Goal: Answer question/provide support

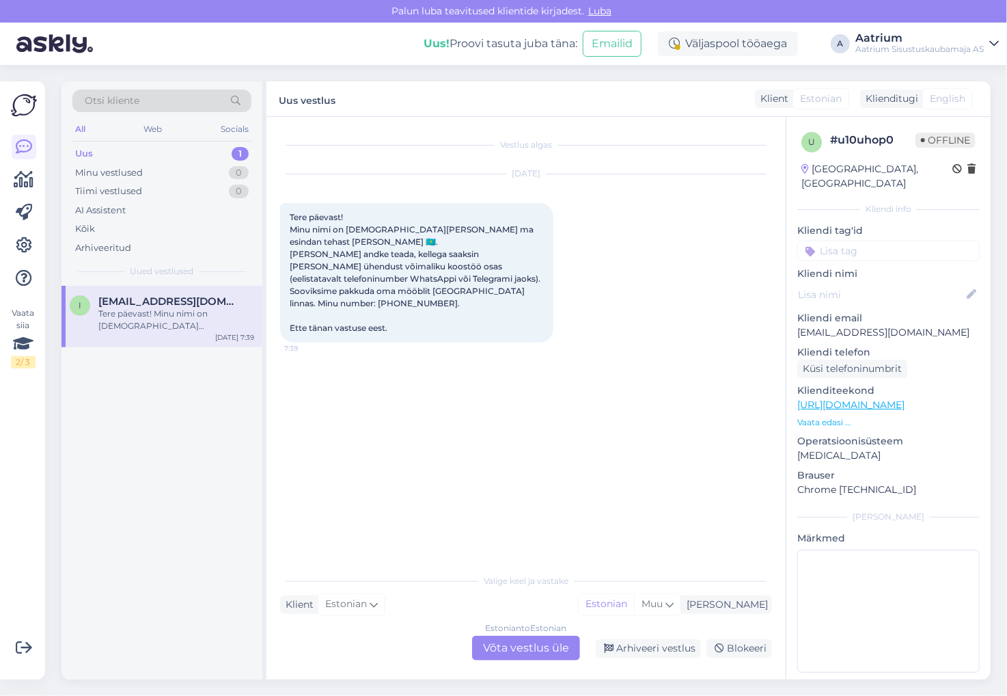
click at [149, 450] on div "i [EMAIL_ADDRESS][DOMAIN_NAME] Tere päevast! Minu nimi on [DEMOGRAPHIC_DATA][PE…" at bounding box center [162, 483] width 201 height 394
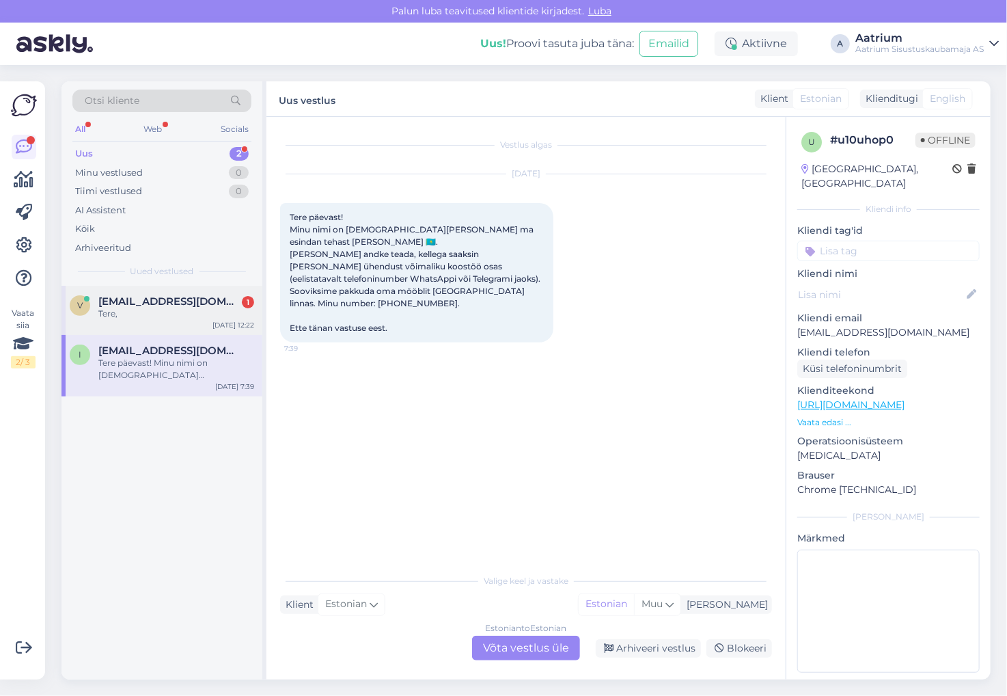
click at [159, 312] on div "Tere," at bounding box center [176, 314] width 156 height 12
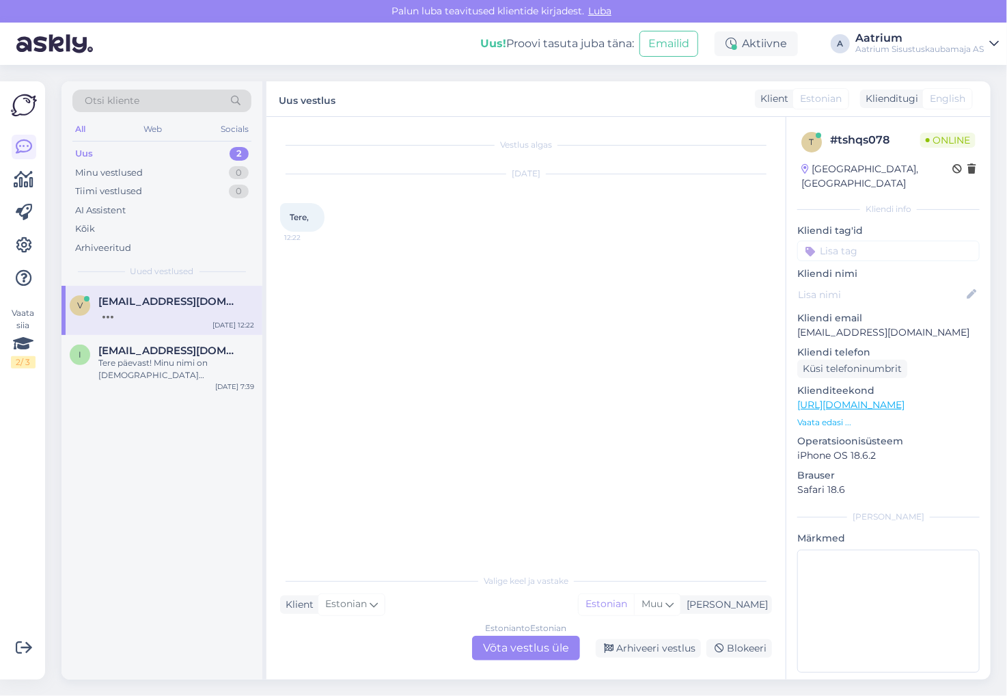
click at [503, 649] on div "Estonian to Estonian Võta vestlus üle" at bounding box center [526, 648] width 108 height 25
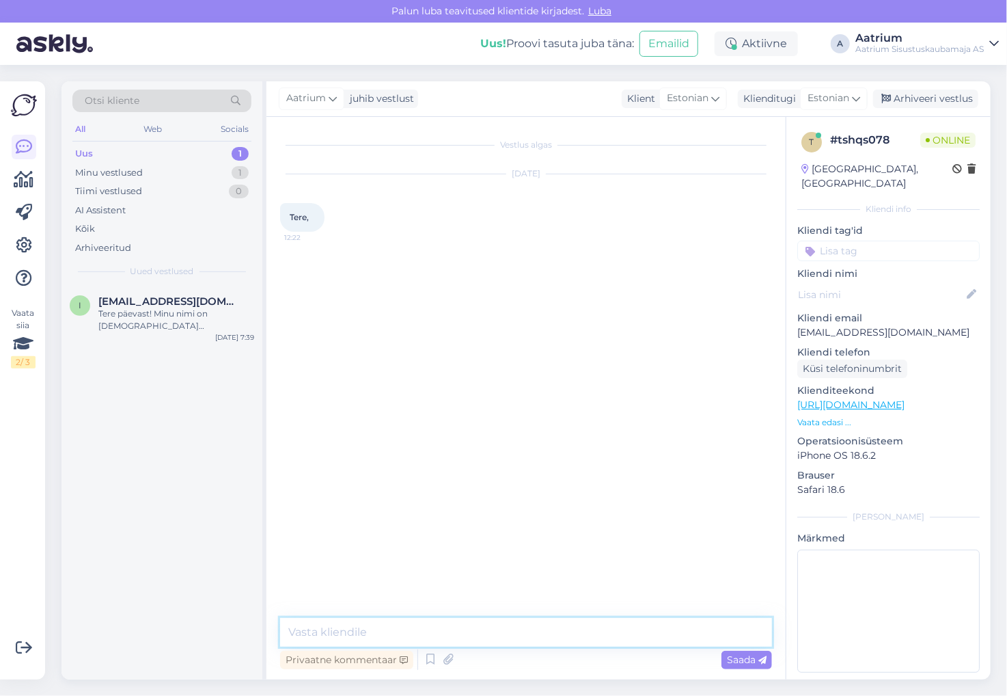
click at [452, 631] on textarea at bounding box center [526, 632] width 492 height 29
type textarea "Tere!"
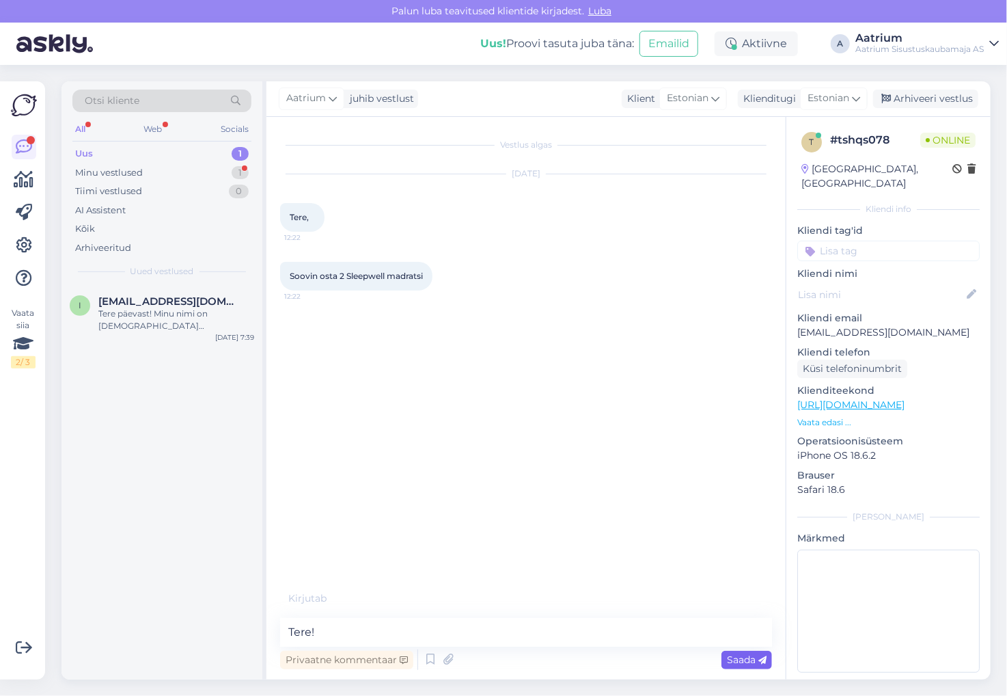
click at [727, 661] on span "Saada" at bounding box center [747, 659] width 40 height 12
click at [849, 398] on link "[URL][DOMAIN_NAME]" at bounding box center [850, 404] width 107 height 12
click at [368, 414] on div "Vestlus algas [DATE] Tere, 12:22 Soovin osta 2 Sleepwell madratsi 12:22 Aatrium…" at bounding box center [532, 368] width 504 height 475
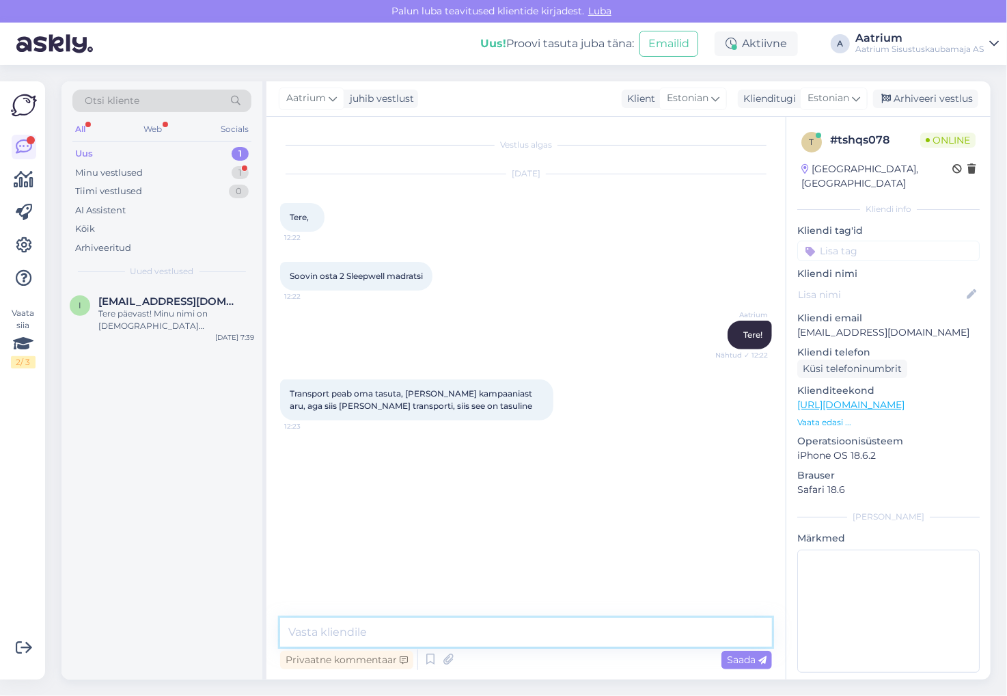
click at [399, 634] on textarea at bounding box center [526, 632] width 492 height 29
paste textarea "[URL][DOMAIN_NAME]"
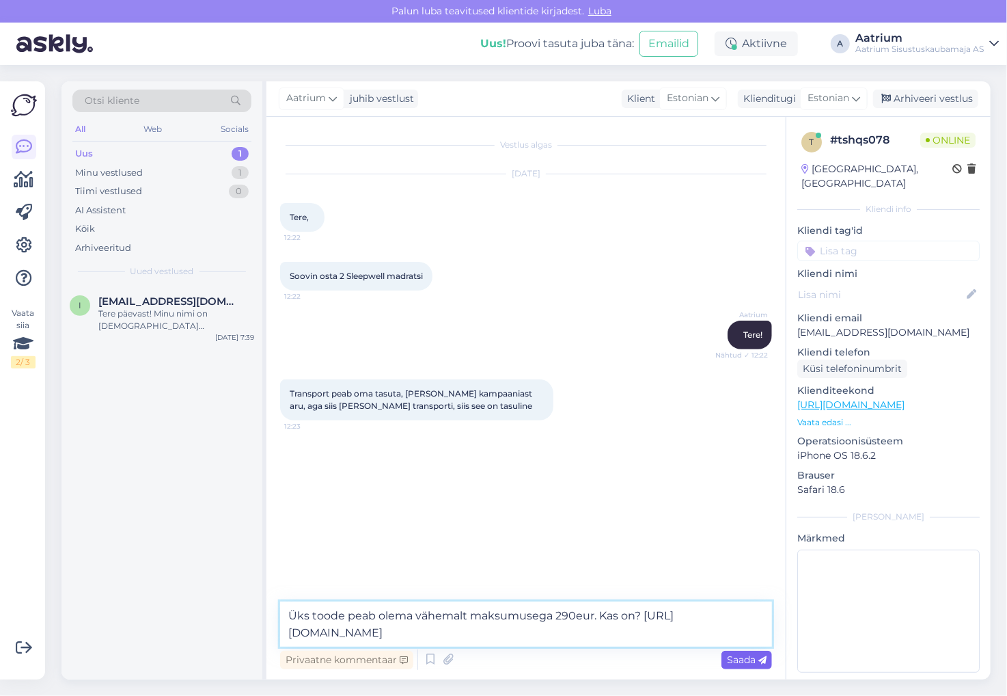
type textarea "Üks toode peab olema vähemalt maksumusega 290eur. Kas on? [URL][DOMAIN_NAME]"
click at [749, 659] on span "Saada" at bounding box center [747, 659] width 40 height 12
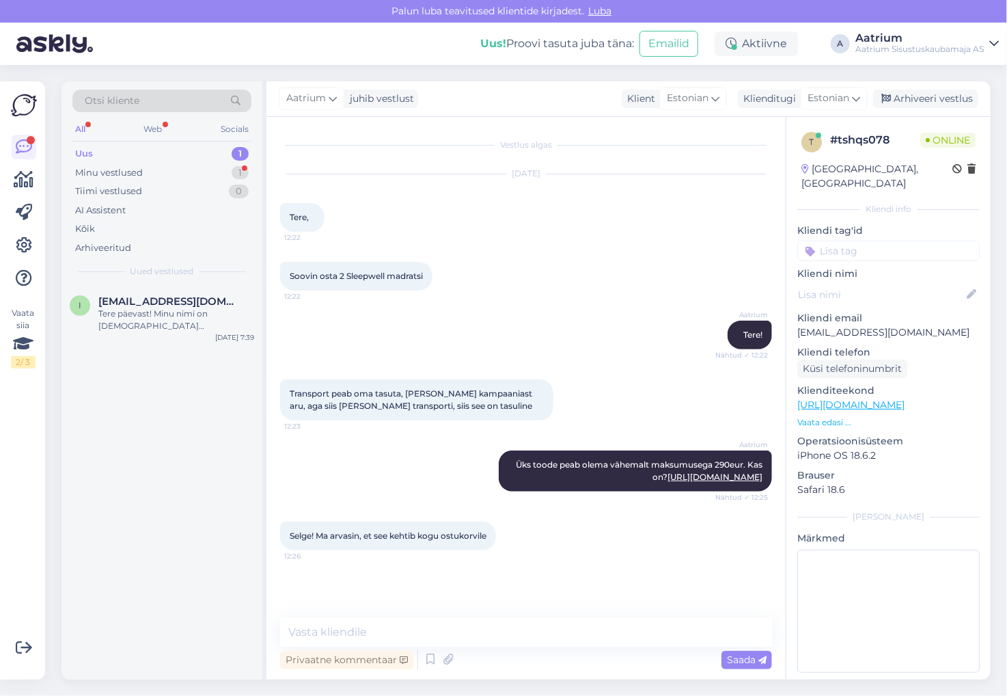
click at [167, 460] on div "i [EMAIL_ADDRESS][DOMAIN_NAME] Tere päevast! Minu nimi on [DEMOGRAPHIC_DATA][PE…" at bounding box center [162, 483] width 201 height 394
click at [197, 377] on div "i [EMAIL_ADDRESS][DOMAIN_NAME] Tere päevast! Minu nimi on [DEMOGRAPHIC_DATA][PE…" at bounding box center [162, 483] width 201 height 394
click at [599, 584] on div "Vestlus algas [DATE] Tere, 12:22 Soovin osta 2 Sleepwell madratsi 12:22 Aatrium…" at bounding box center [532, 368] width 504 height 475
click at [927, 99] on div "Arhiveeri vestlus" at bounding box center [925, 99] width 105 height 18
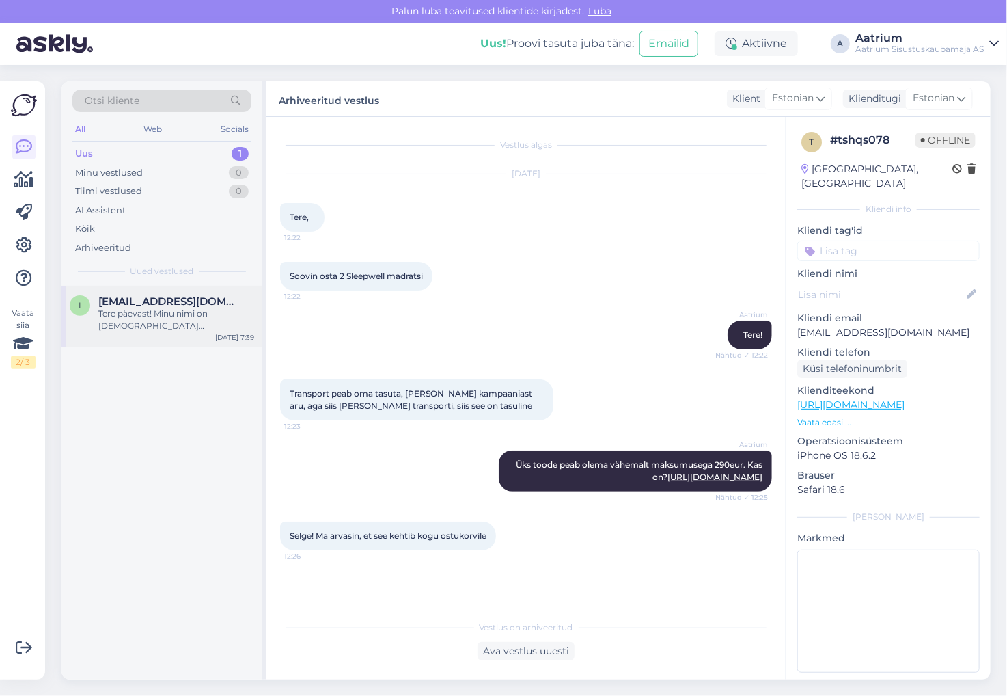
click at [107, 312] on div "Tere päevast! Minu nimi on [DEMOGRAPHIC_DATA][PERSON_NAME] ma esindan tehast [P…" at bounding box center [176, 320] width 156 height 25
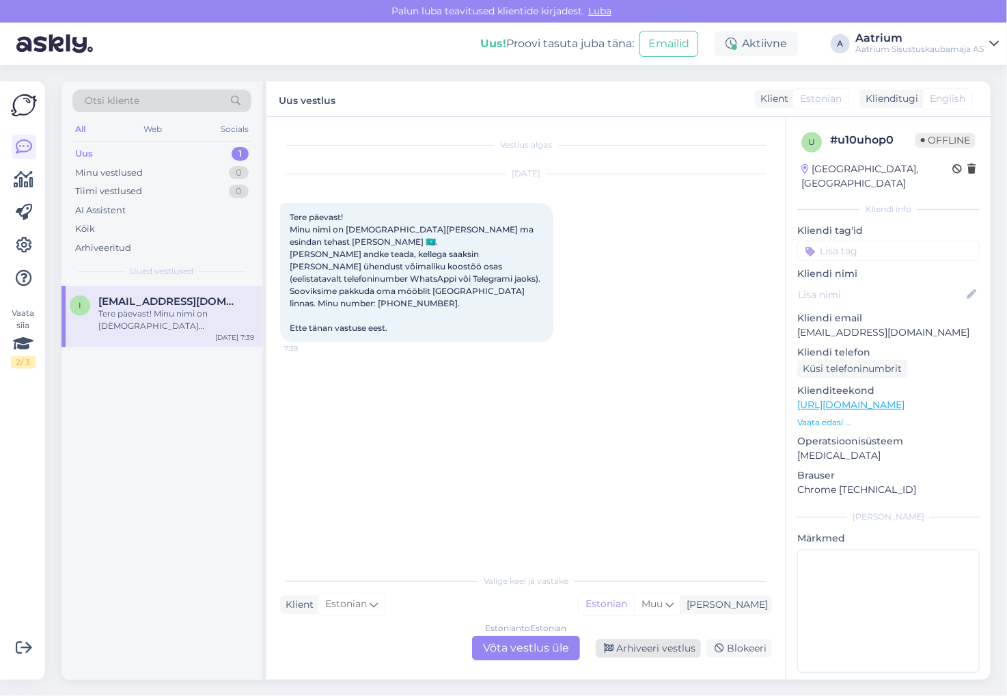
click at [659, 645] on div "Arhiveeri vestlus" at bounding box center [648, 648] width 105 height 18
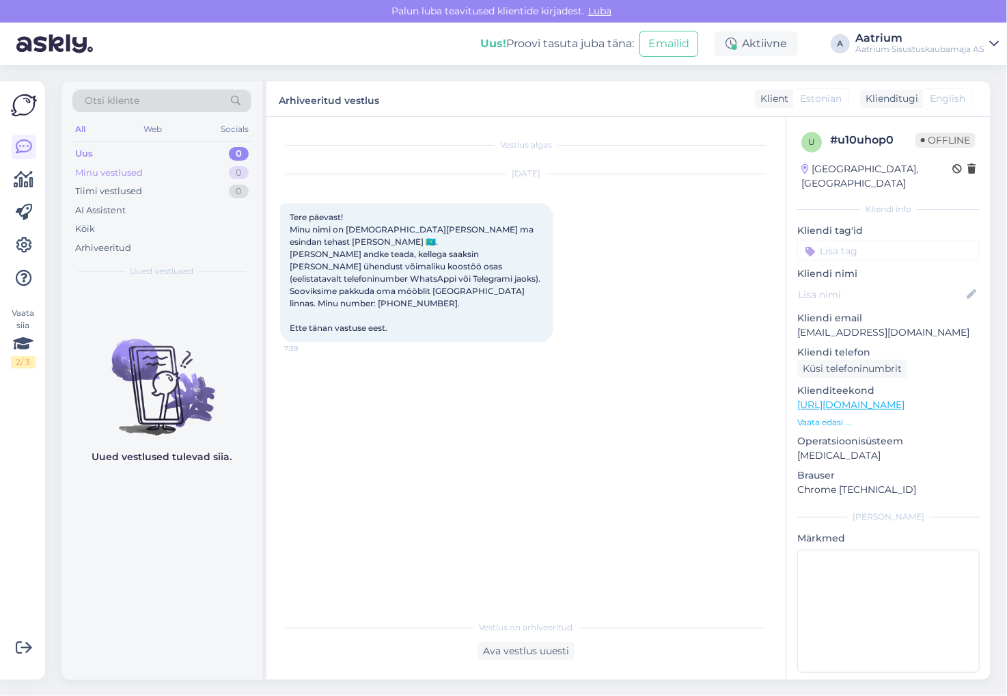
click at [108, 175] on div "Minu vestlused" at bounding box center [109, 173] width 68 height 14
